Goal: Obtain resource: Download file/media

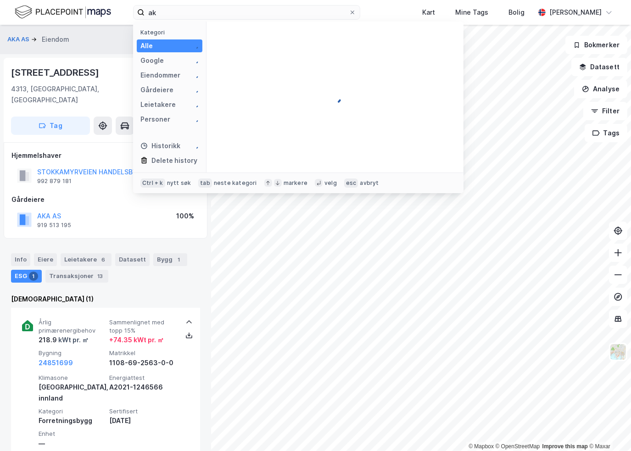
type input "a"
type input "[PERSON_NAME][STREET_ADDRESS]"
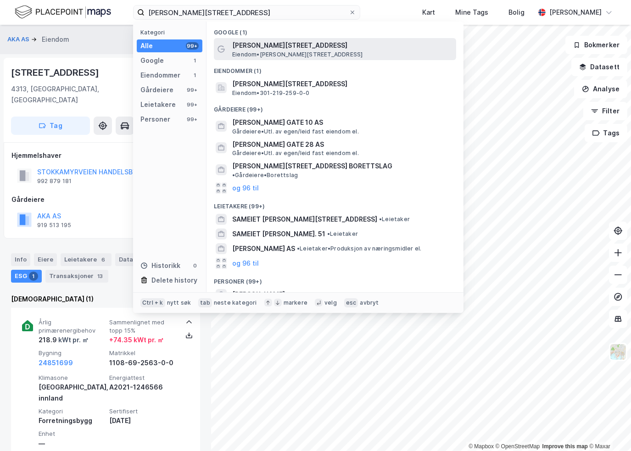
click at [300, 44] on span "[PERSON_NAME][STREET_ADDRESS]" at bounding box center [342, 45] width 220 height 11
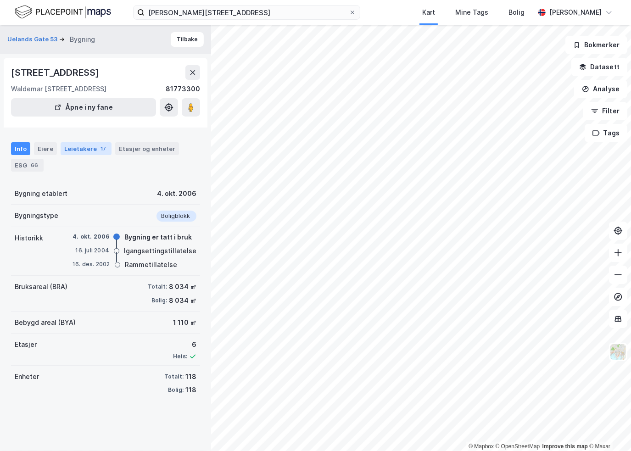
click at [81, 151] on div "Leietakere 17" at bounding box center [86, 148] width 51 height 13
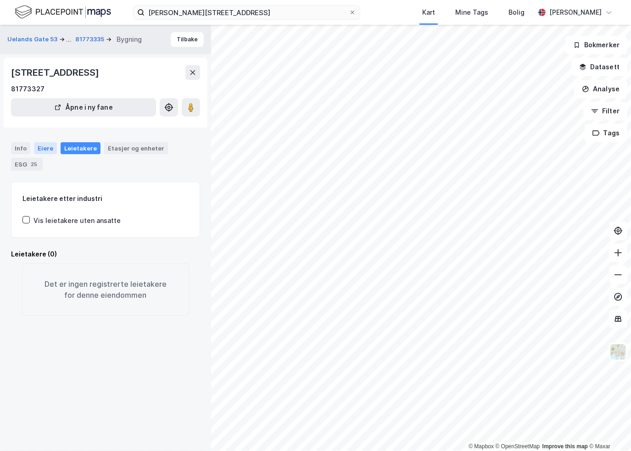
click at [45, 147] on div "Eiere" at bounding box center [45, 148] width 23 height 12
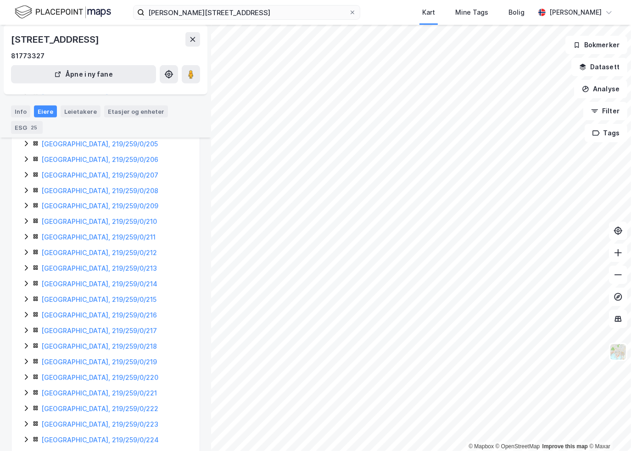
scroll to position [542, 0]
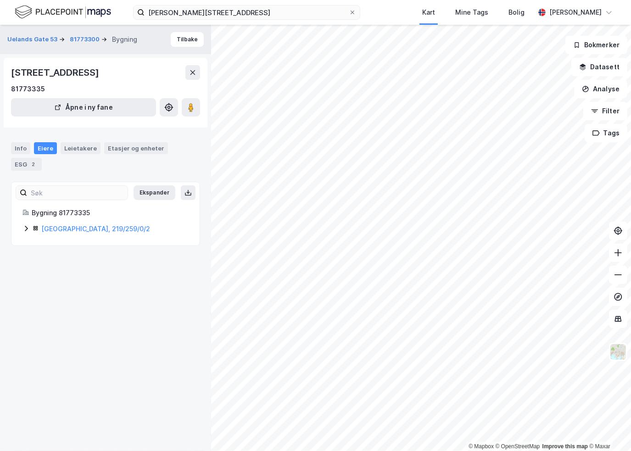
click at [28, 228] on icon at bounding box center [26, 229] width 3 height 6
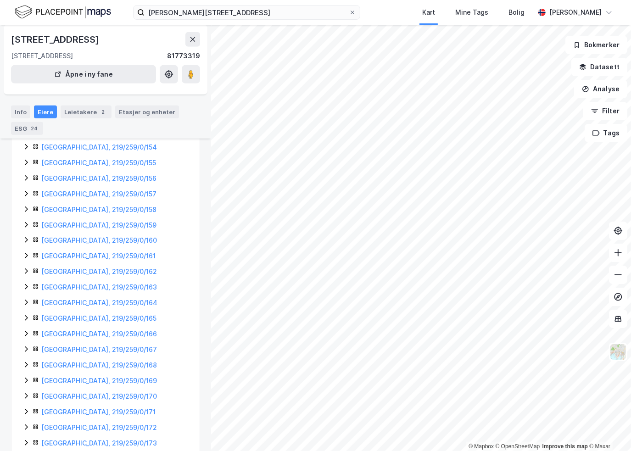
scroll to position [731, 0]
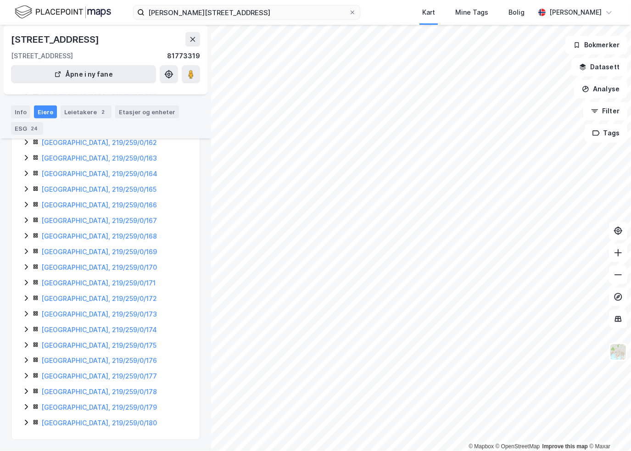
click at [26, 280] on icon at bounding box center [26, 282] width 7 height 7
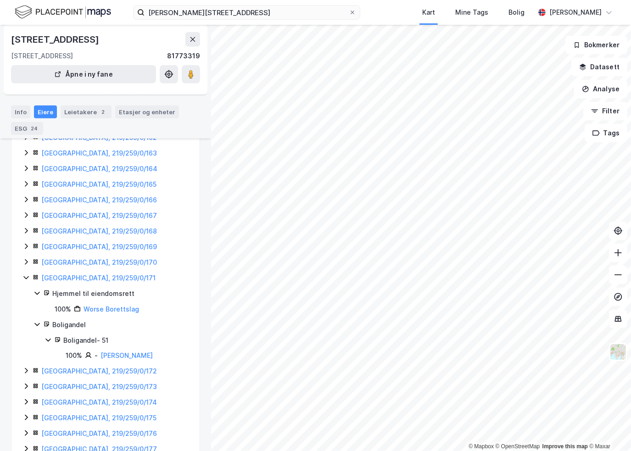
scroll to position [777, 0]
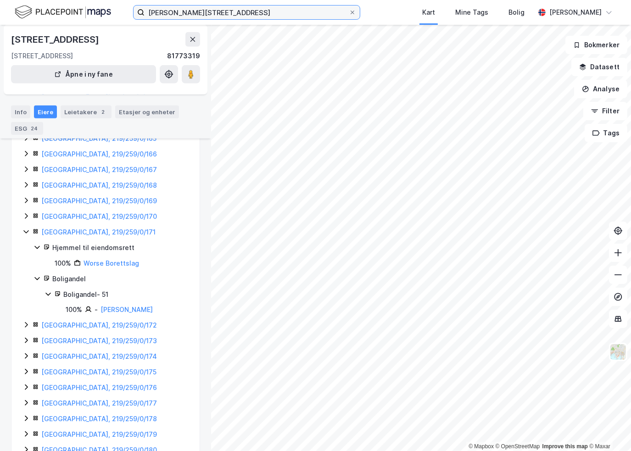
click at [273, 15] on input "[PERSON_NAME][STREET_ADDRESS]" at bounding box center [247, 13] width 204 height 14
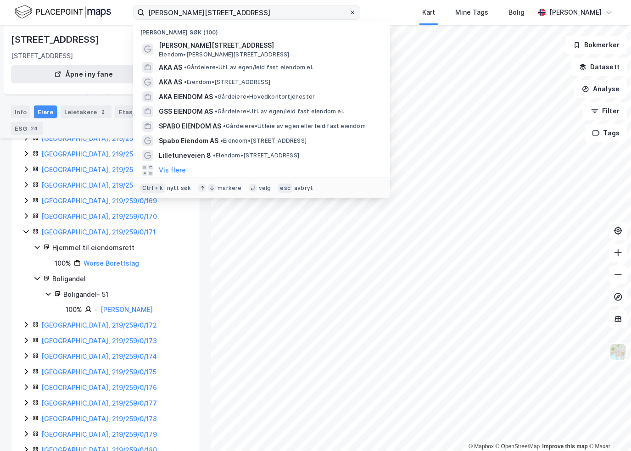
click at [355, 12] on icon at bounding box center [353, 13] width 6 height 6
click at [349, 12] on input "[PERSON_NAME][STREET_ADDRESS]" at bounding box center [247, 13] width 204 height 14
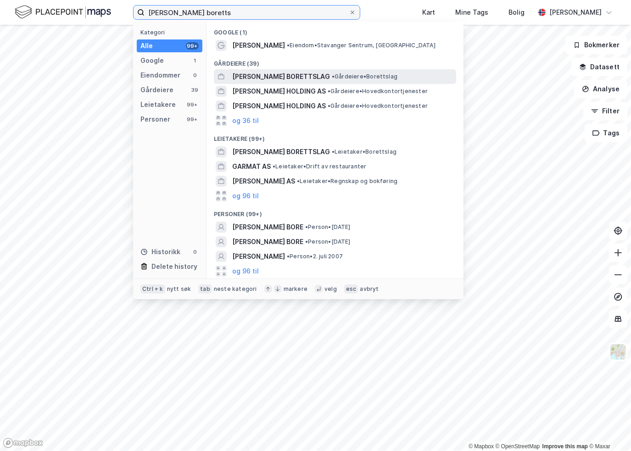
type input "[PERSON_NAME] boretts"
click at [277, 76] on span "[PERSON_NAME] BORETTSLAG" at bounding box center [281, 76] width 98 height 11
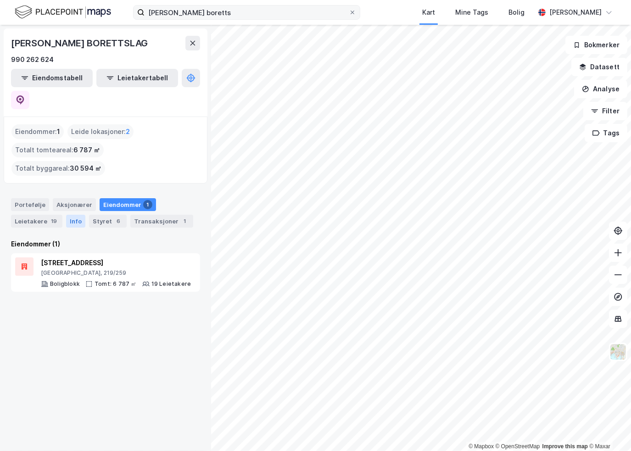
click at [76, 215] on div "Info" at bounding box center [75, 221] width 19 height 13
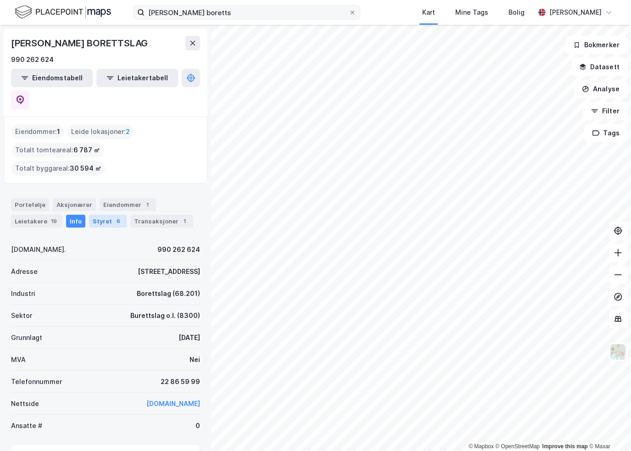
click at [114, 217] on div "6" at bounding box center [118, 221] width 9 height 9
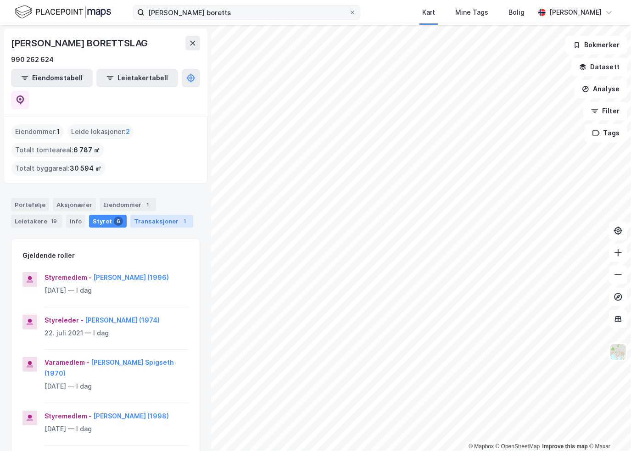
click at [149, 215] on div "Transaksjoner 1" at bounding box center [161, 221] width 63 height 13
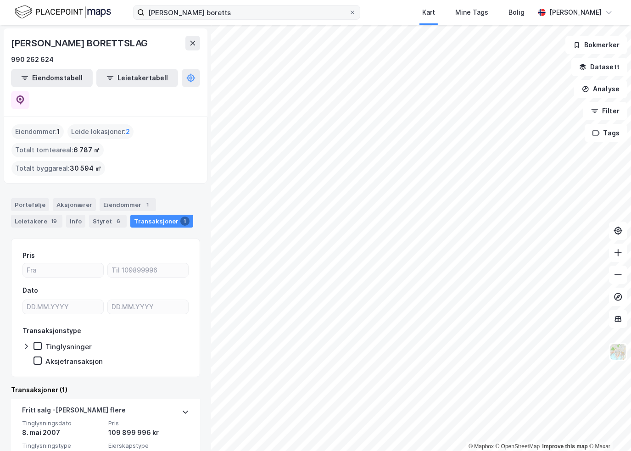
click at [112, 187] on div "Portefølje Aksjonærer Eiendommer 1 Leietakere 19 Info Styret 6 Transaksjoner 1" at bounding box center [105, 209] width 211 height 44
click at [114, 198] on div "Eiendommer 1" at bounding box center [128, 204] width 56 height 13
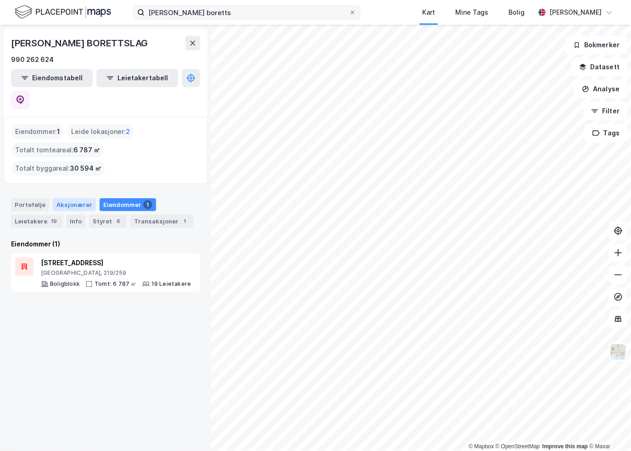
click at [68, 198] on div "Aksjonærer" at bounding box center [74, 204] width 43 height 13
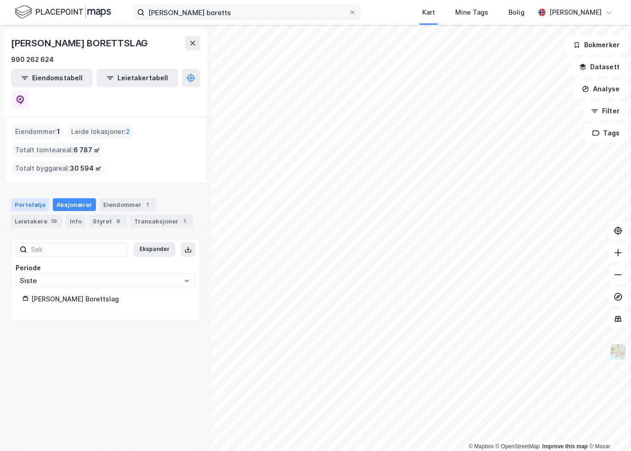
click at [20, 198] on div "Portefølje" at bounding box center [30, 204] width 38 height 13
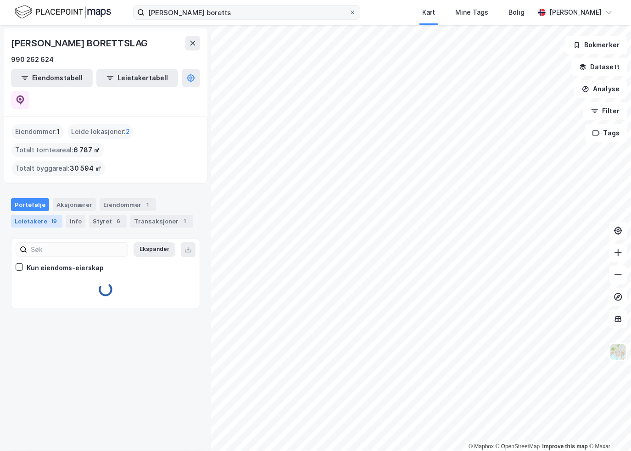
click at [29, 215] on div "Leietakere 19" at bounding box center [36, 221] width 51 height 13
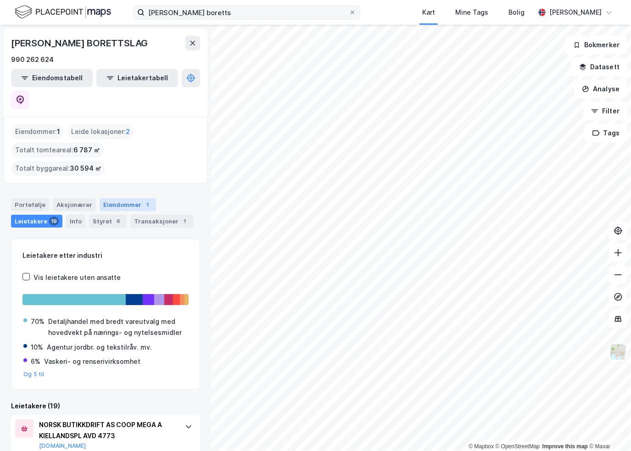
click at [111, 198] on div "Eiendommer 1" at bounding box center [128, 204] width 56 height 13
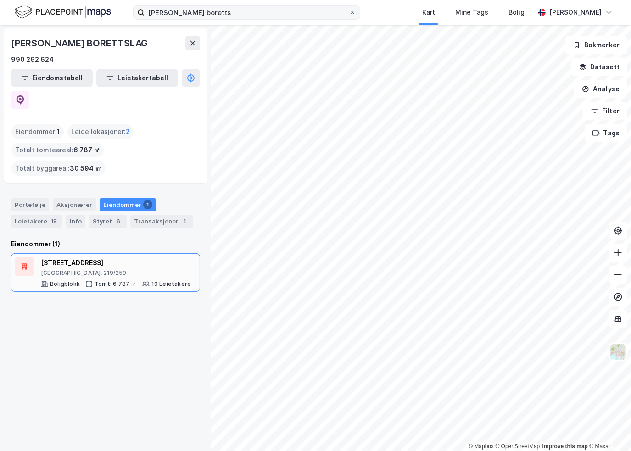
click at [68, 270] on div "[GEOGRAPHIC_DATA], 219/259" at bounding box center [116, 273] width 150 height 7
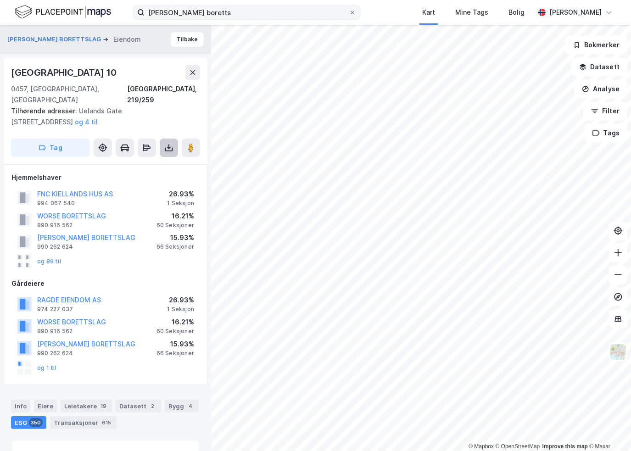
click at [171, 143] on icon at bounding box center [168, 147] width 9 height 9
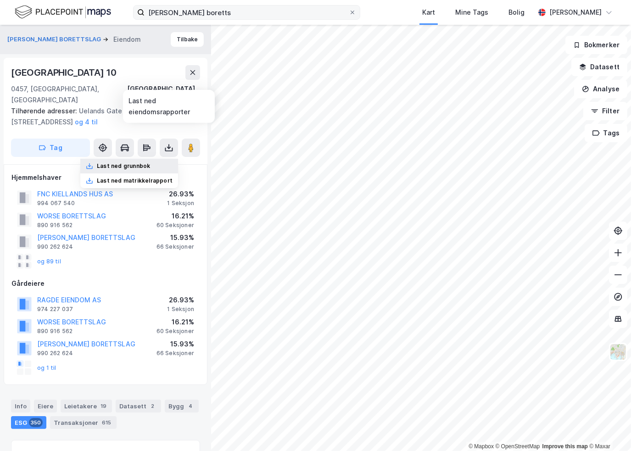
click at [135, 163] on div "Last ned grunnbok" at bounding box center [123, 166] width 53 height 7
